Goal: Transaction & Acquisition: Download file/media

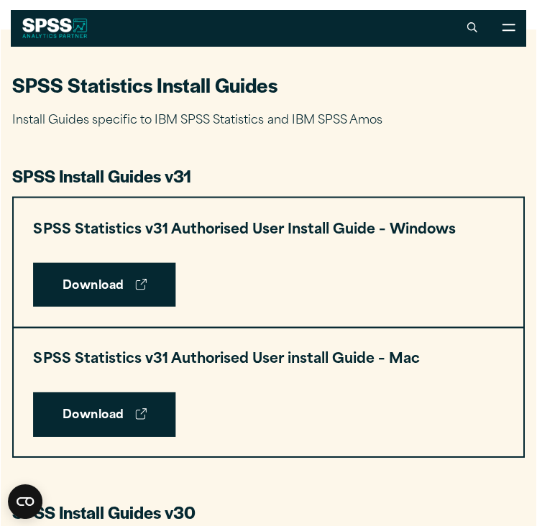
scroll to position [569, 0]
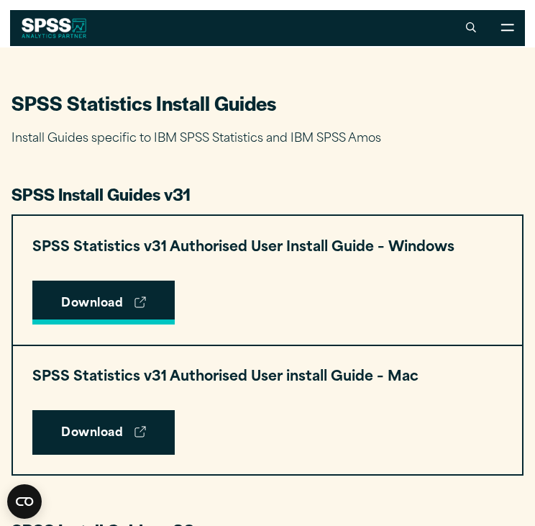
click at [129, 308] on link "Download" at bounding box center [103, 302] width 142 height 45
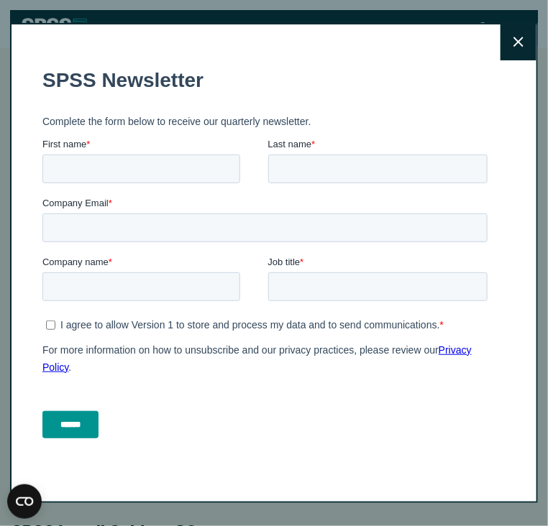
click at [506, 49] on button "Close" at bounding box center [518, 42] width 36 height 36
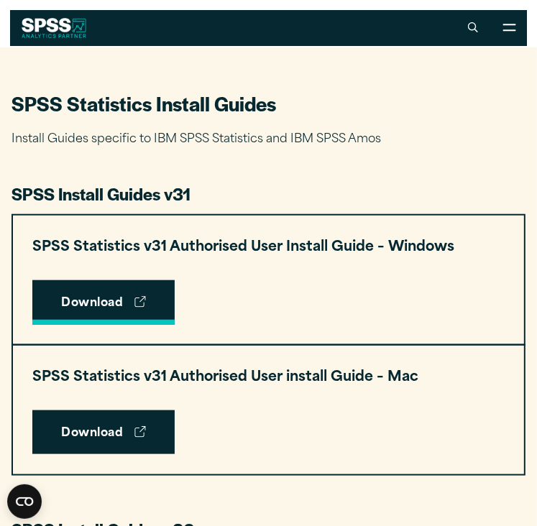
click at [98, 291] on link "Download" at bounding box center [103, 302] width 142 height 45
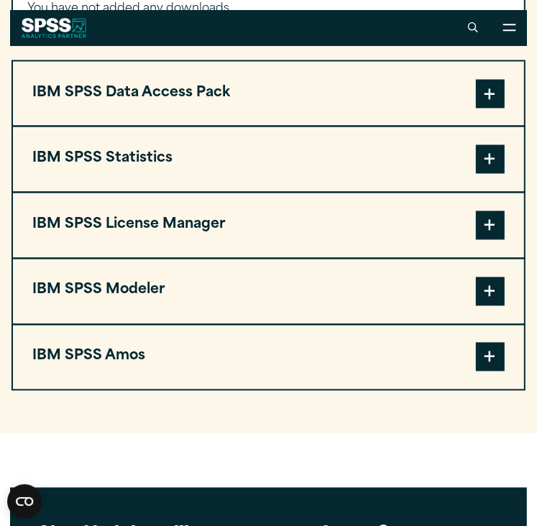
scroll to position [1229, 0]
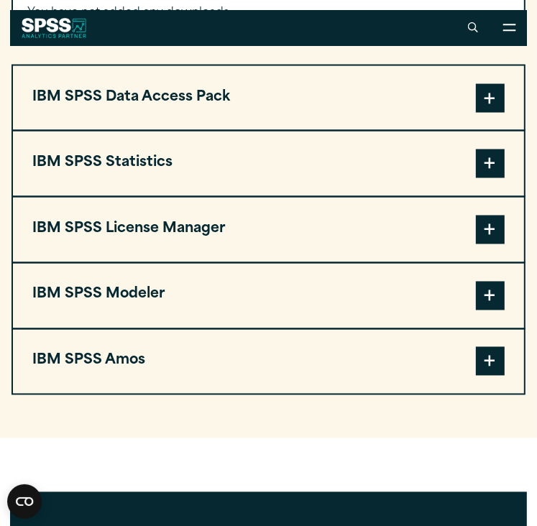
click at [490, 168] on span at bounding box center [490, 164] width 29 height 29
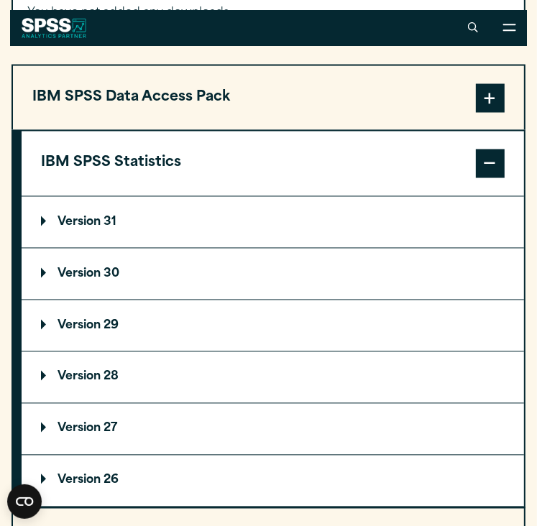
click at [214, 229] on summary "Version 31" at bounding box center [273, 222] width 503 height 51
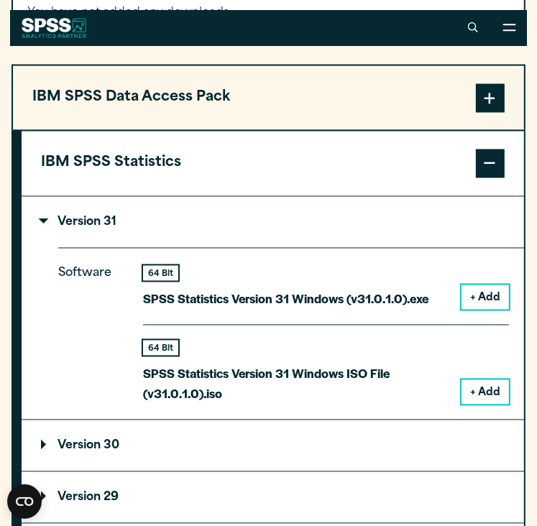
click at [491, 301] on button "+ Add" at bounding box center [485, 297] width 47 height 24
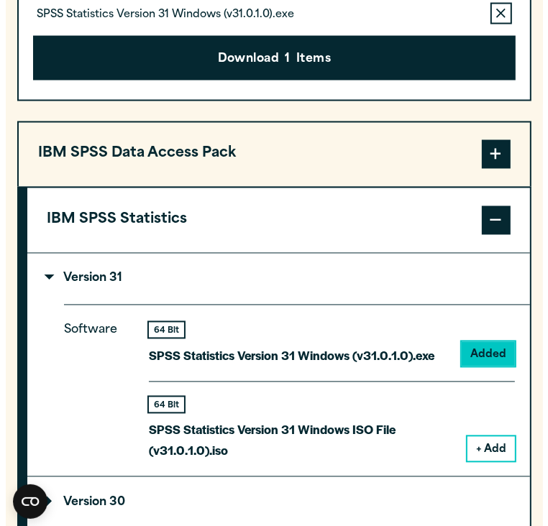
scroll to position [1286, 0]
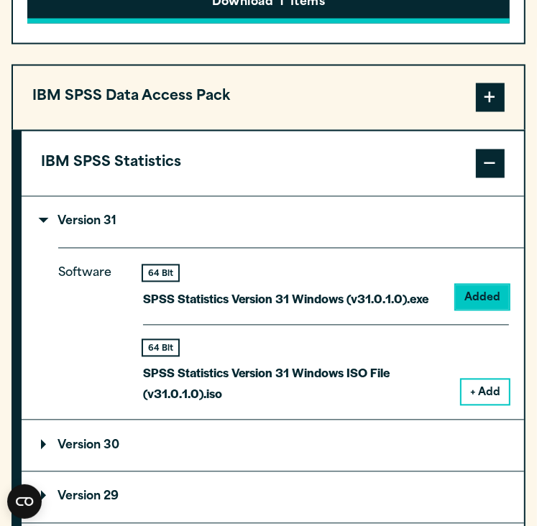
click at [368, 8] on button "Download 1 Items" at bounding box center [268, 1] width 482 height 45
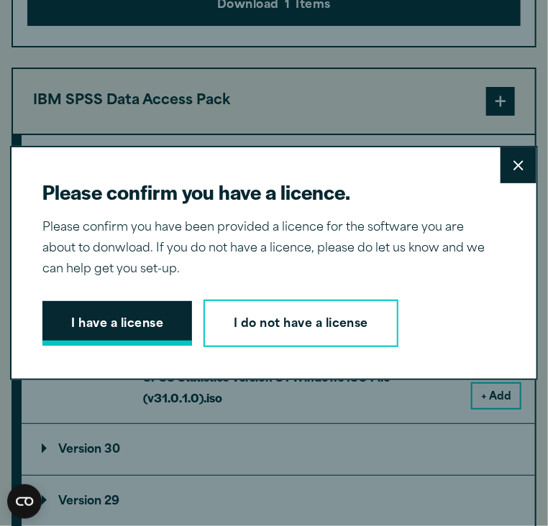
click at [130, 318] on button "I have a license" at bounding box center [117, 323] width 150 height 45
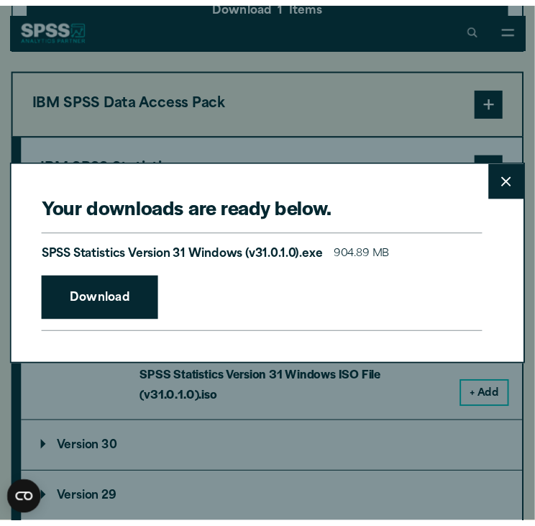
scroll to position [1268, 0]
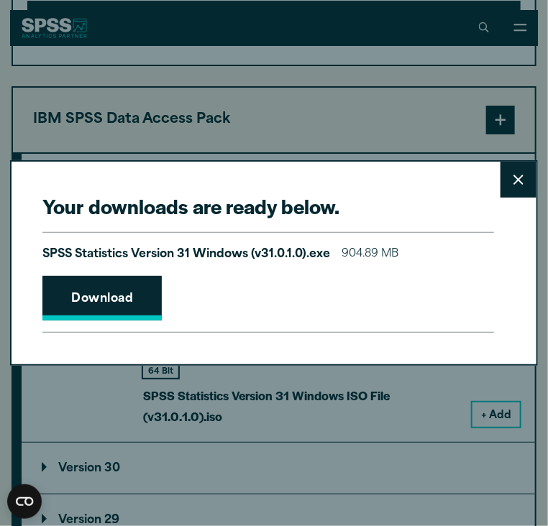
click at [127, 301] on link "Download" at bounding box center [101, 298] width 119 height 45
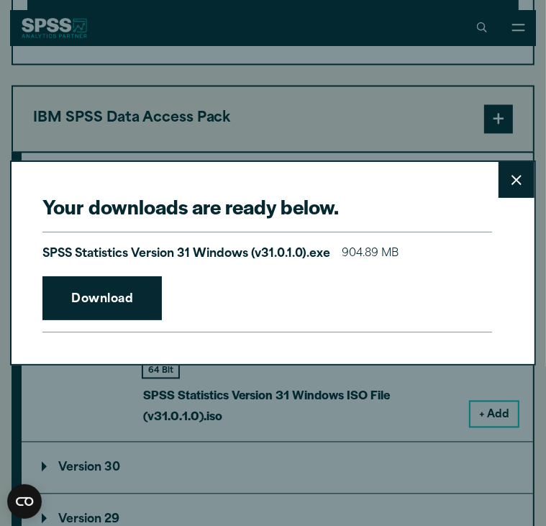
click at [505, 172] on button "Close" at bounding box center [516, 180] width 36 height 36
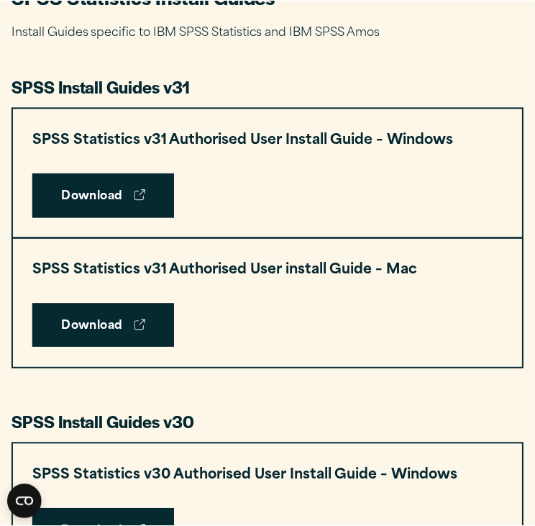
scroll to position [682, 0]
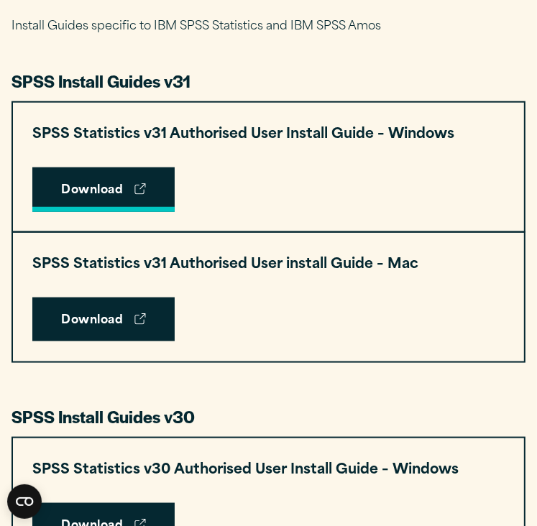
click at [81, 189] on link "Download" at bounding box center [103, 190] width 142 height 45
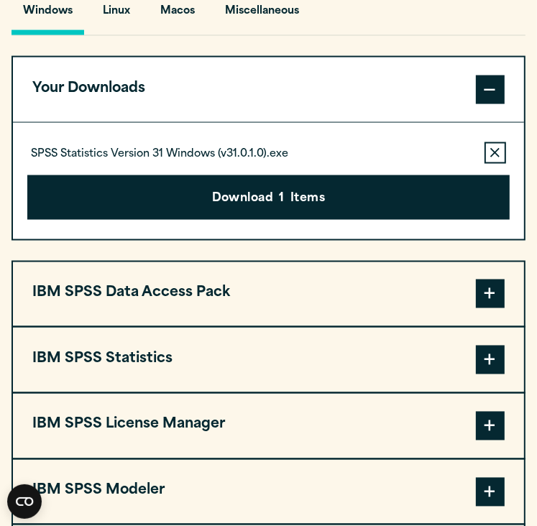
scroll to position [1102, 0]
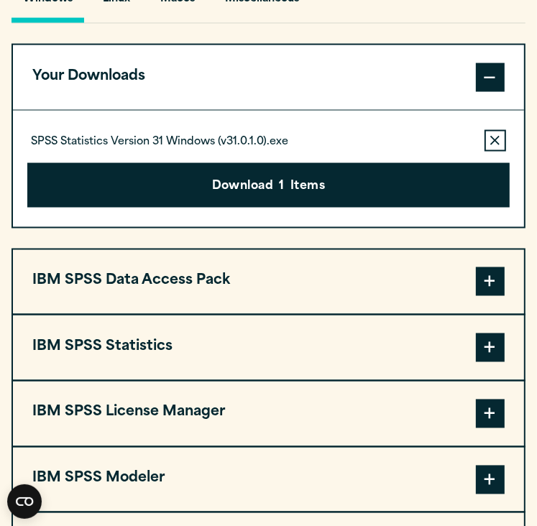
click at [483, 80] on span at bounding box center [490, 77] width 29 height 29
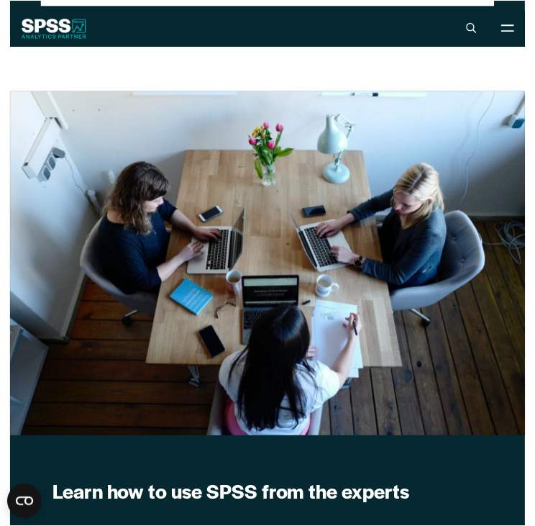
scroll to position [1782, 0]
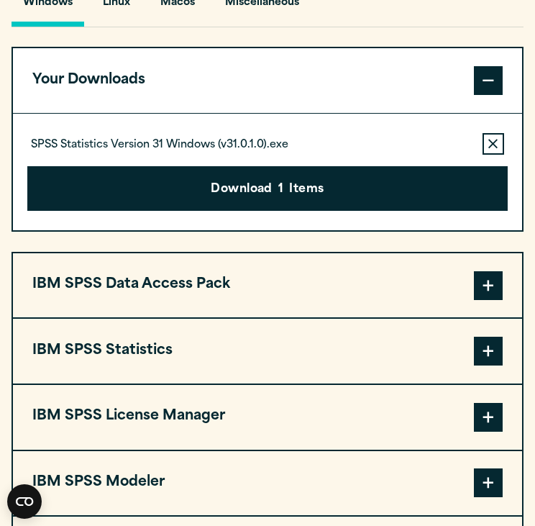
scroll to position [1107, 0]
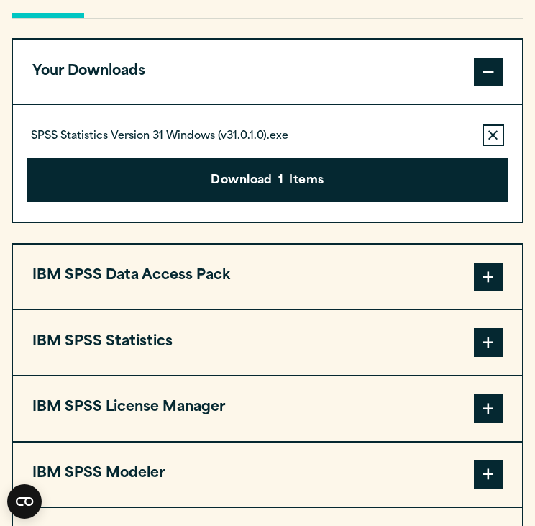
click at [485, 137] on button "Remove this item from your software download list" at bounding box center [493, 135] width 22 height 22
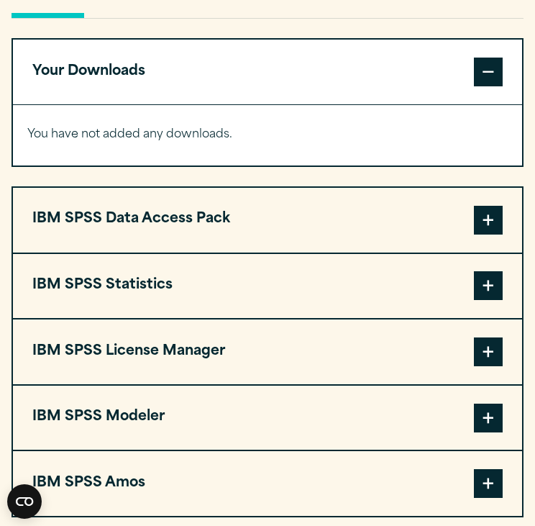
click at [494, 278] on span at bounding box center [488, 285] width 29 height 29
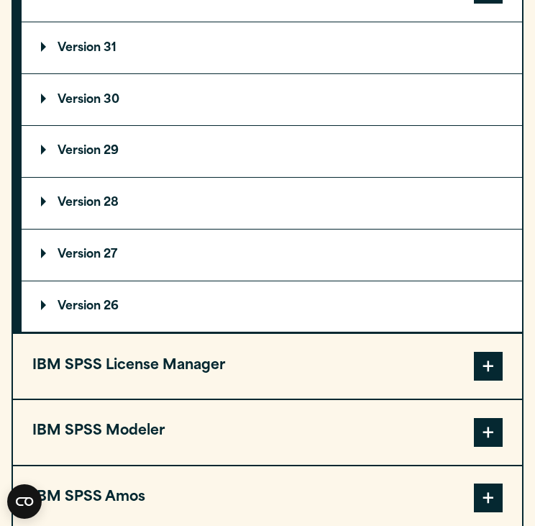
scroll to position [1412, 0]
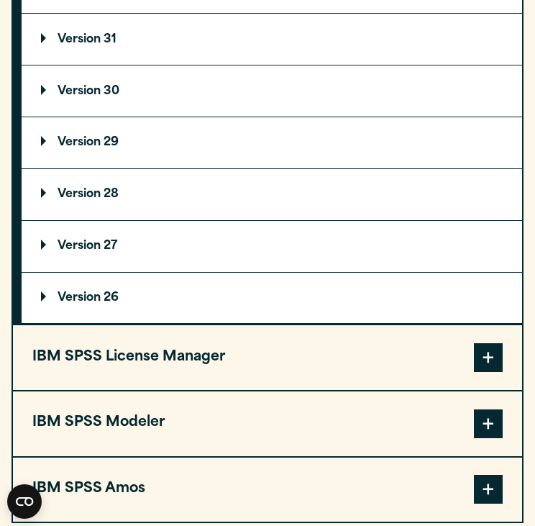
click at [135, 143] on summary "Version 29" at bounding box center [272, 142] width 500 height 51
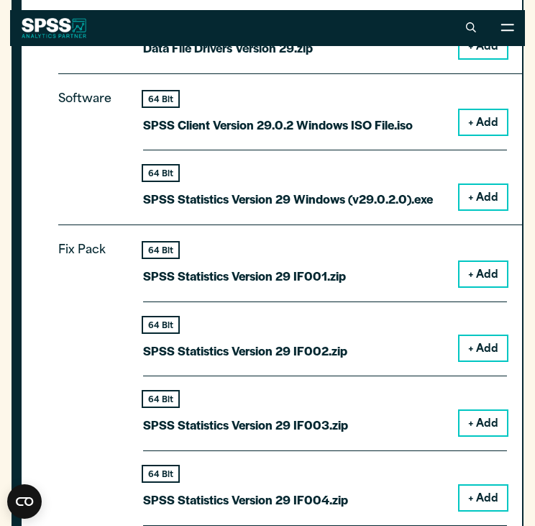
scroll to position [1573, 0]
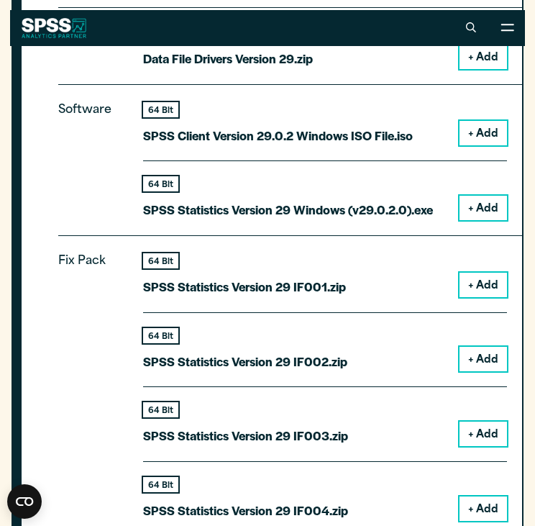
click at [470, 202] on button "+ Add" at bounding box center [482, 208] width 47 height 24
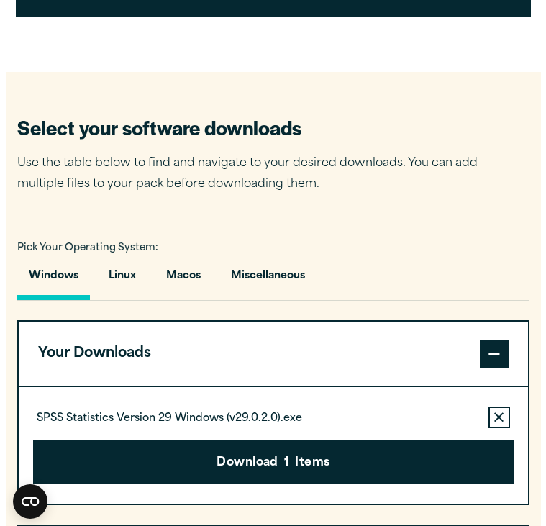
scroll to position [922, 0]
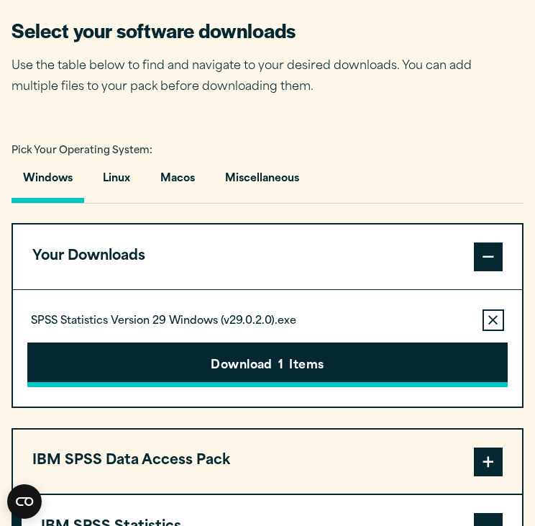
click at [285, 358] on button "Download 1 Items" at bounding box center [267, 364] width 480 height 45
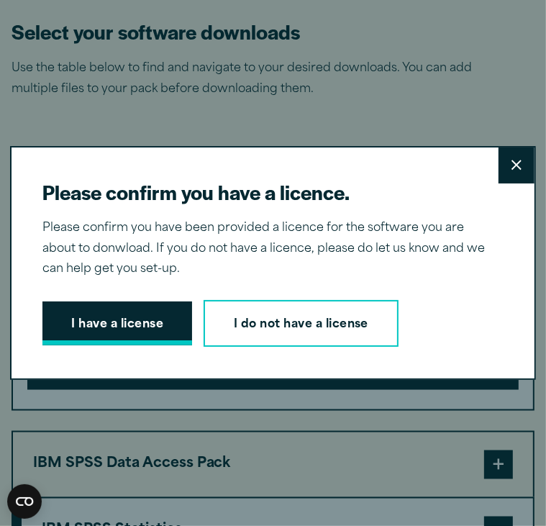
click at [115, 322] on button "I have a license" at bounding box center [117, 323] width 150 height 45
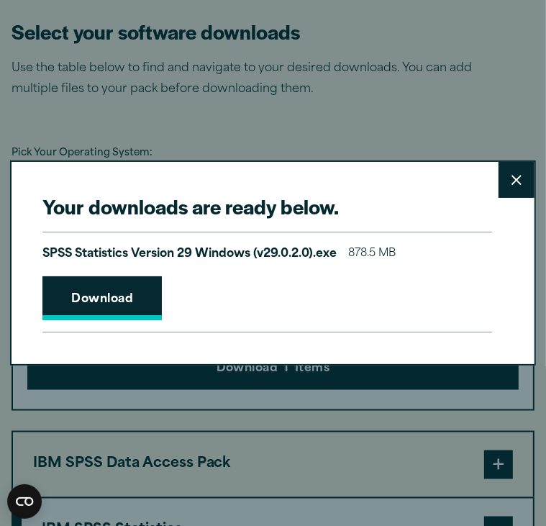
click at [101, 304] on link "Download" at bounding box center [101, 298] width 119 height 45
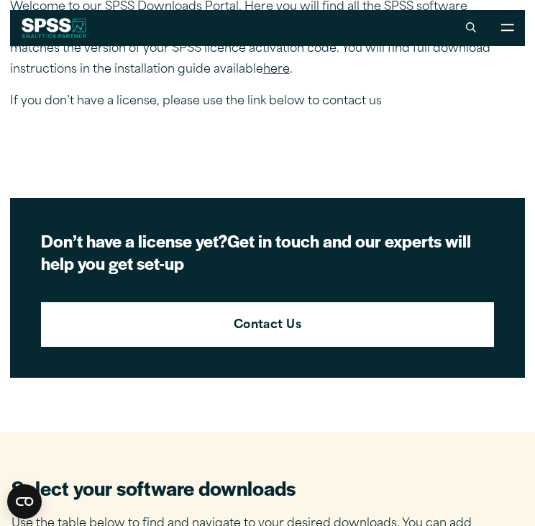
scroll to position [45, 0]
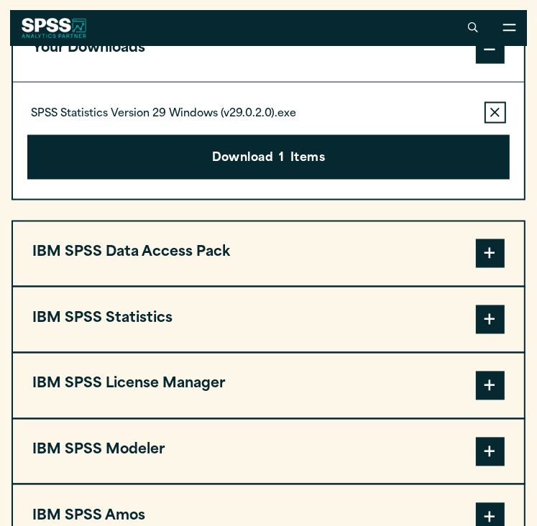
scroll to position [1127, 0]
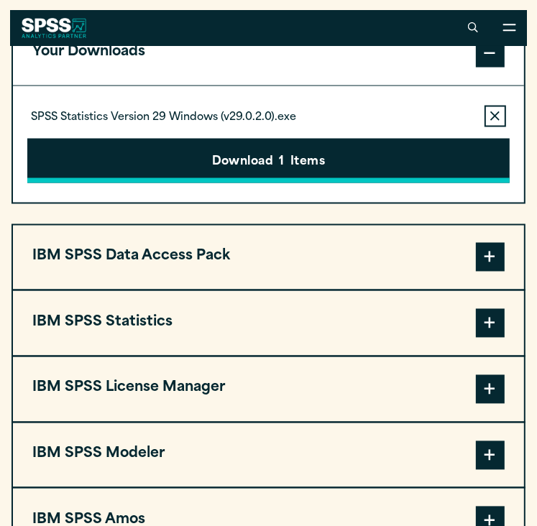
click at [331, 168] on button "Download 1 Items" at bounding box center [268, 161] width 482 height 45
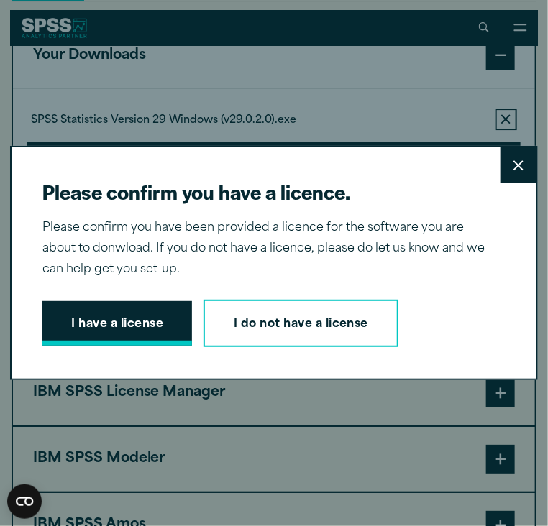
click at [112, 313] on button "I have a license" at bounding box center [117, 323] width 150 height 45
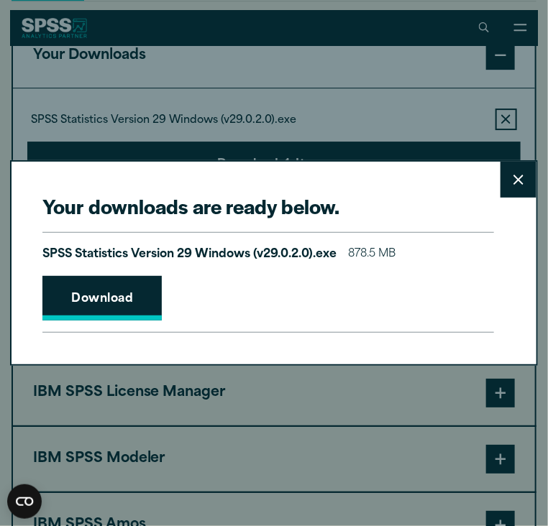
click at [109, 303] on link "Download" at bounding box center [101, 298] width 119 height 45
drag, startPoint x: 316, startPoint y: 22, endPoint x: 72, endPoint y: 165, distance: 283.6
click at [72, 165] on div "Your downloads are ready below. Close SPSS Statistics Version 29 Windows (v29.0…" at bounding box center [274, 263] width 548 height 526
